Goal: Task Accomplishment & Management: Use online tool/utility

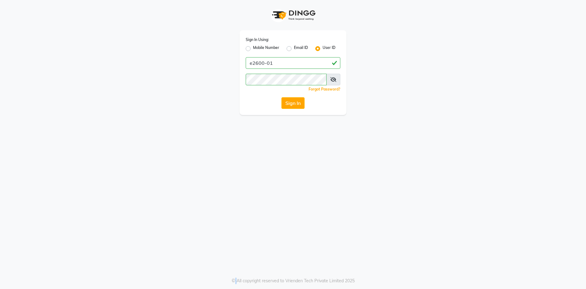
click at [287, 104] on button "Sign In" at bounding box center [292, 103] width 23 height 12
click at [287, 104] on div "Sign In" at bounding box center [293, 103] width 95 height 12
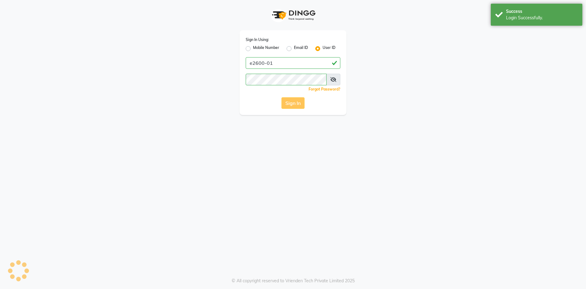
click at [288, 111] on div "Sign In Using: Mobile Number Email ID User ID e2600-01 Remember me Forgot Passw…" at bounding box center [293, 72] width 107 height 85
click at [288, 104] on button "Sign In" at bounding box center [292, 103] width 23 height 12
click at [288, 104] on div "Sign In" at bounding box center [293, 103] width 95 height 12
click at [287, 108] on button "Sign In" at bounding box center [292, 103] width 23 height 12
click at [285, 103] on div "Sign In" at bounding box center [293, 103] width 95 height 12
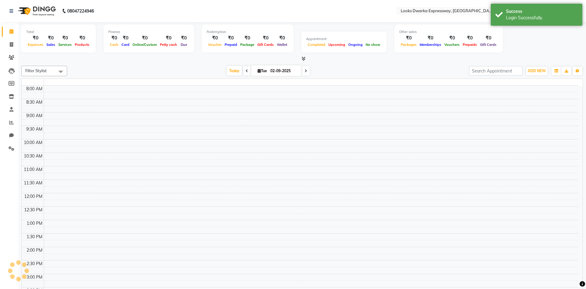
select select "en"
